Goal: Task Accomplishment & Management: Manage account settings

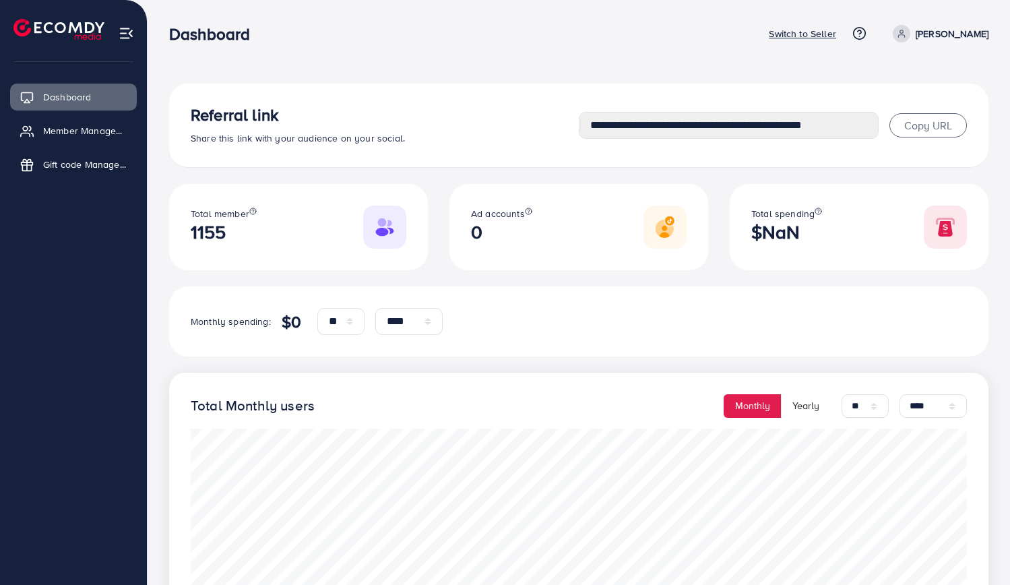
select select "**"
select select "****"
select select "**"
select select "****"
